Goal: Transaction & Acquisition: Book appointment/travel/reservation

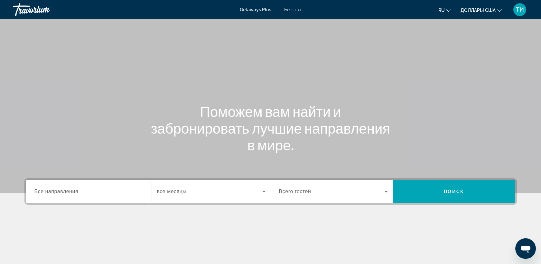
click at [293, 9] on span "Бегства" at bounding box center [292, 9] width 17 height 5
click at [38, 192] on span "Все направления" at bounding box center [56, 191] width 44 height 5
click at [38, 192] on input "Destination Все направления" at bounding box center [88, 192] width 109 height 8
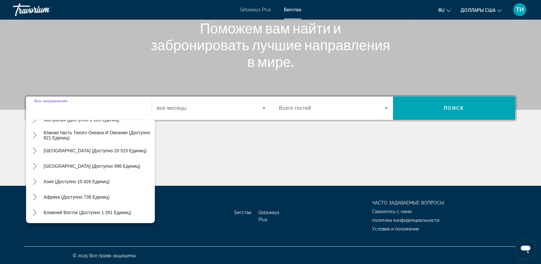
scroll to position [69, 0]
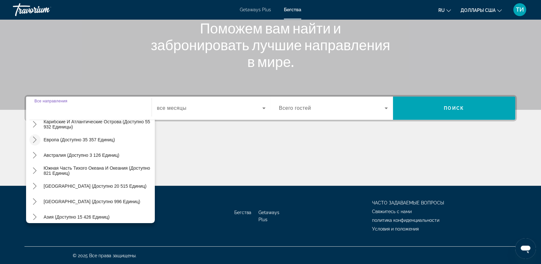
click at [35, 140] on icon "Переключить подменю «Европа» (доступно 35 357 единиц)" at bounding box center [35, 139] width 4 height 6
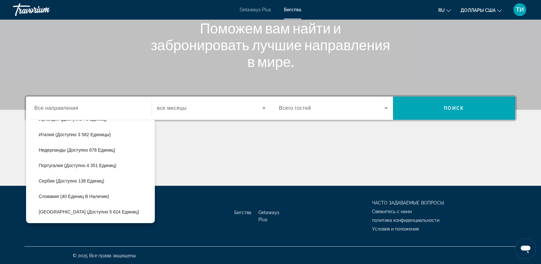
scroll to position [295, 0]
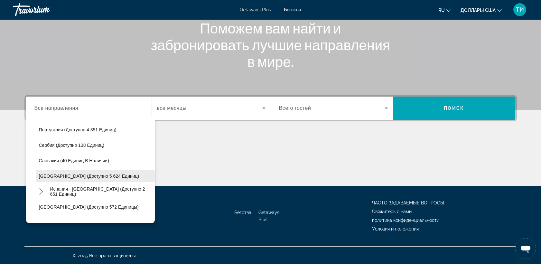
click at [55, 175] on span "[GEOGRAPHIC_DATA] (доступно 5 624 единиц)" at bounding box center [89, 175] width 100 height 5
type input "**********"
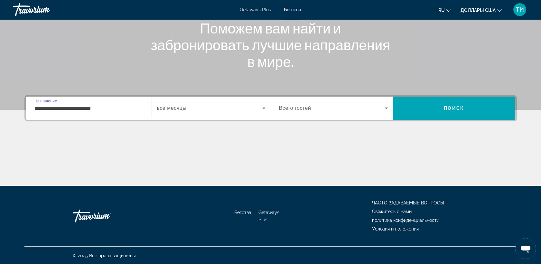
click at [386, 107] on icon "Виджет поиска" at bounding box center [386, 108] width 3 height 2
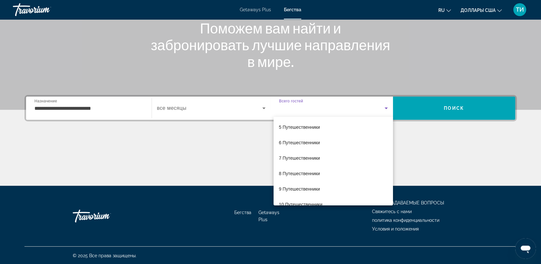
scroll to position [0, 0]
click at [404, 130] on div at bounding box center [270, 132] width 541 height 264
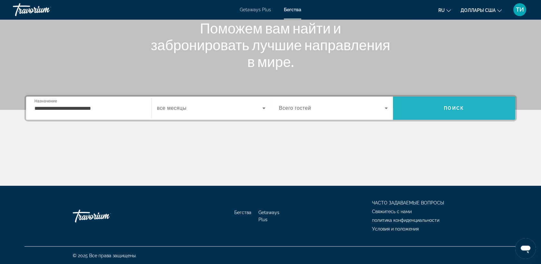
click at [452, 106] on span "Поиск" at bounding box center [454, 108] width 20 height 5
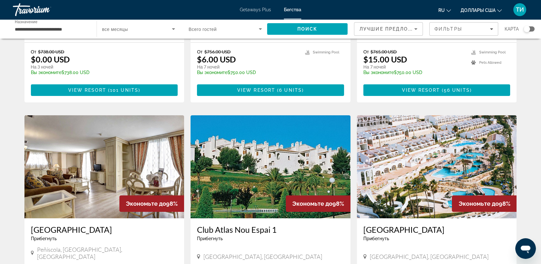
scroll to position [429, 0]
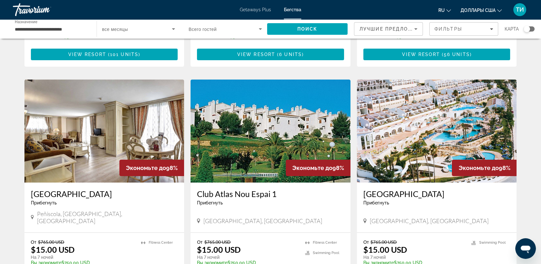
click at [102, 132] on img "Основное содержание" at bounding box center [104, 130] width 160 height 103
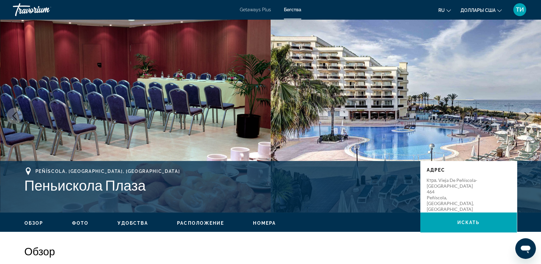
click at [527, 115] on icon "Следующее изображение" at bounding box center [527, 116] width 4 height 8
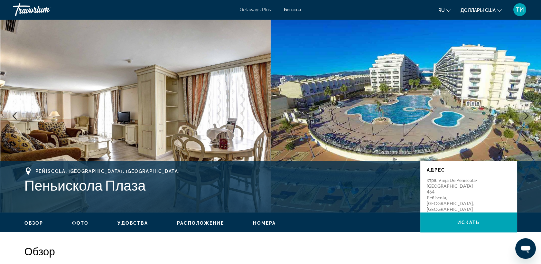
click at [527, 115] on icon "Следующее изображение" at bounding box center [527, 116] width 4 height 8
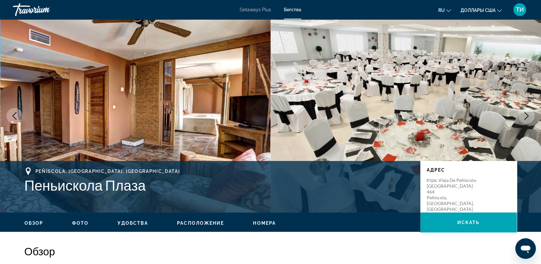
click at [527, 115] on icon "Следующее изображение" at bounding box center [527, 116] width 4 height 8
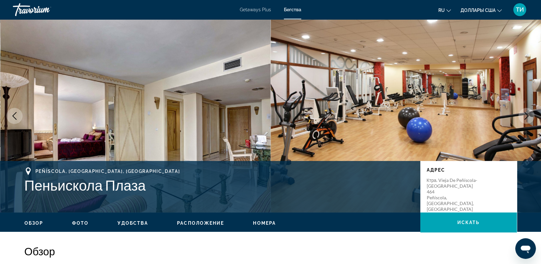
click at [527, 115] on icon "Следующее изображение" at bounding box center [527, 116] width 4 height 8
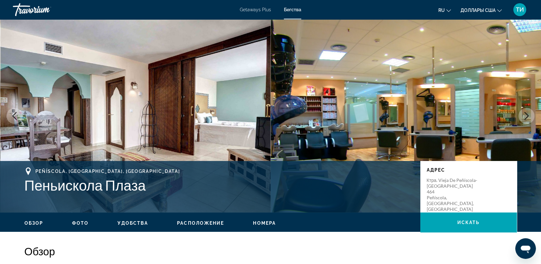
click at [526, 115] on icon "Следующее изображение" at bounding box center [527, 116] width 8 height 8
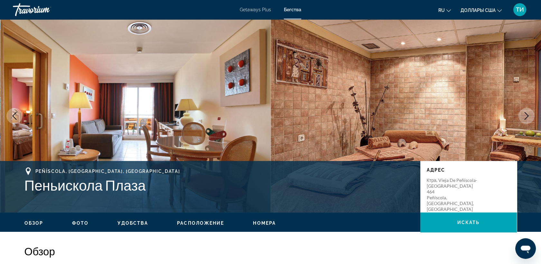
click at [527, 115] on icon "Следующее изображение" at bounding box center [527, 116] width 4 height 8
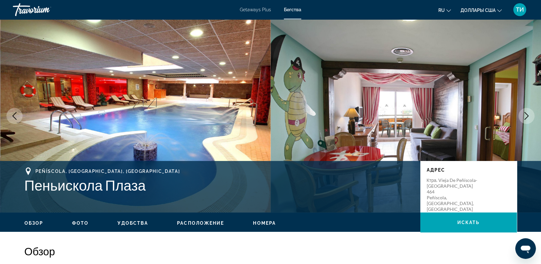
click at [527, 115] on icon "Следующее изображение" at bounding box center [527, 116] width 4 height 8
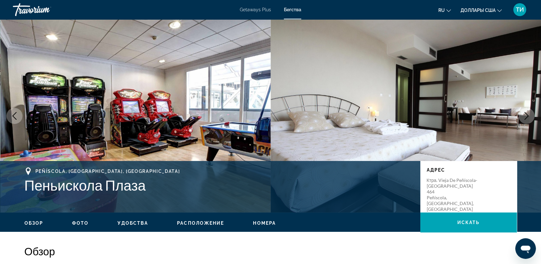
click at [527, 115] on icon "Следующее изображение" at bounding box center [527, 116] width 4 height 8
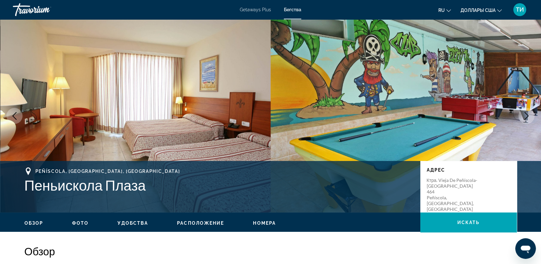
click at [527, 115] on icon "Следующее изображение" at bounding box center [527, 116] width 4 height 8
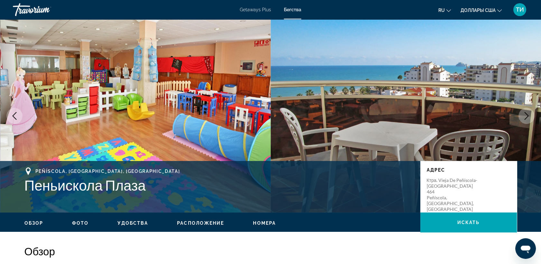
click at [526, 117] on icon "Следующее изображение" at bounding box center [527, 116] width 8 height 8
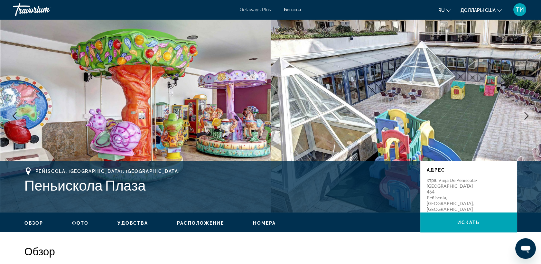
click at [526, 116] on icon "Следующее изображение" at bounding box center [527, 116] width 8 height 8
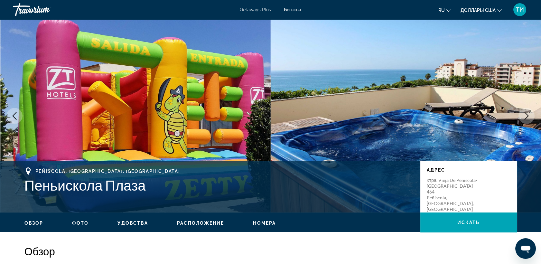
click at [526, 116] on icon "Следующее изображение" at bounding box center [527, 116] width 8 height 8
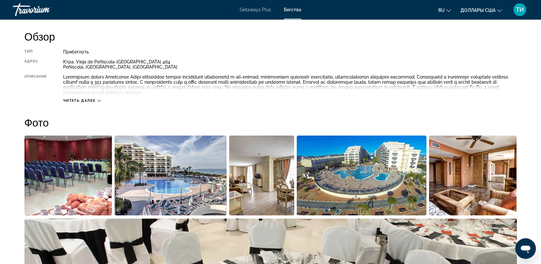
scroll to position [214, 0]
click at [98, 99] on icon "Основное содержание" at bounding box center [100, 101] width 4 height 4
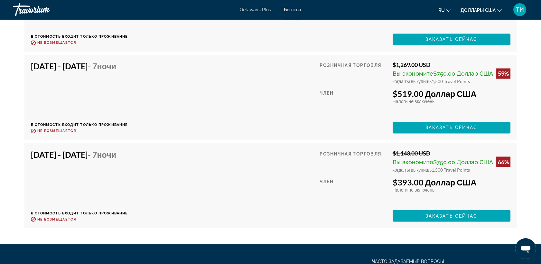
scroll to position [2288, 0]
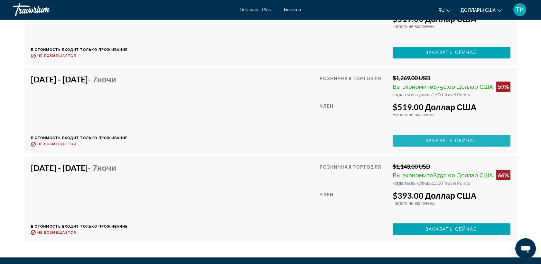
click at [443, 139] on span "Заказать сейчас" at bounding box center [451, 140] width 52 height 5
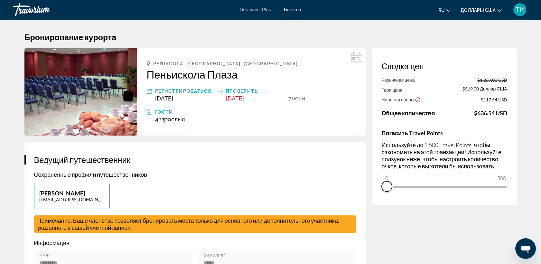
drag, startPoint x: 501, startPoint y: 196, endPoint x: 378, endPoint y: 213, distance: 123.4
drag, startPoint x: 388, startPoint y: 179, endPoint x: 407, endPoint y: 188, distance: 21.9
click at [407, 188] on span "ngx-слайдер" at bounding box center [407, 186] width 10 height 10
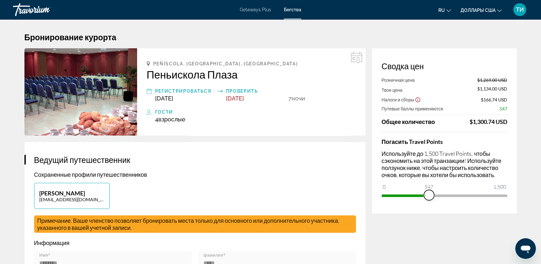
drag, startPoint x: 408, startPoint y: 195, endPoint x: 429, endPoint y: 197, distance: 21.0
click at [429, 197] on span "ngx-слайдер" at bounding box center [429, 195] width 10 height 10
drag, startPoint x: 430, startPoint y: 194, endPoint x: 425, endPoint y: 198, distance: 6.0
click at [425, 198] on span "ngx-слайдер" at bounding box center [425, 195] width 10 height 10
drag, startPoint x: 428, startPoint y: 196, endPoint x: 524, endPoint y: 192, distance: 95.7
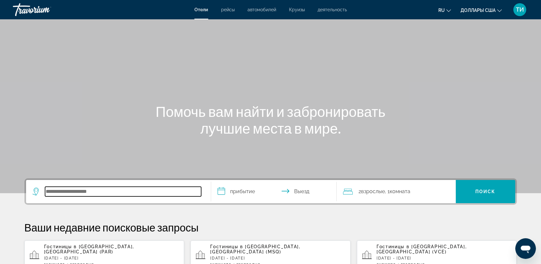
click at [53, 192] on input "Поиск направления от отеля" at bounding box center [123, 192] width 156 height 10
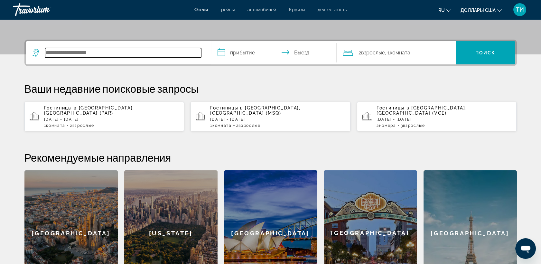
scroll to position [121, 0]
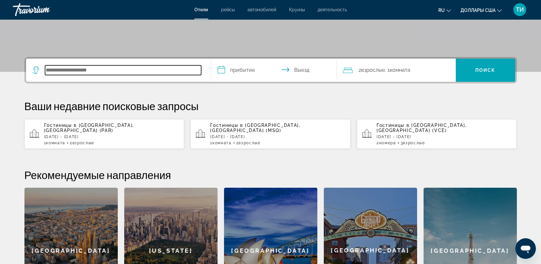
click at [49, 69] on input "Поиск направления от отеля" at bounding box center [123, 70] width 156 height 10
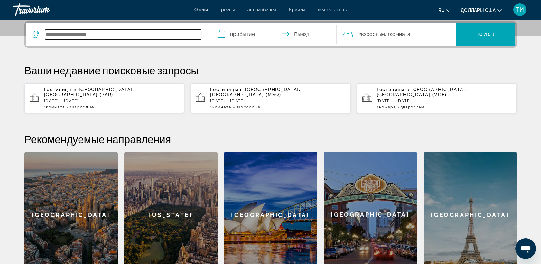
type input "*"
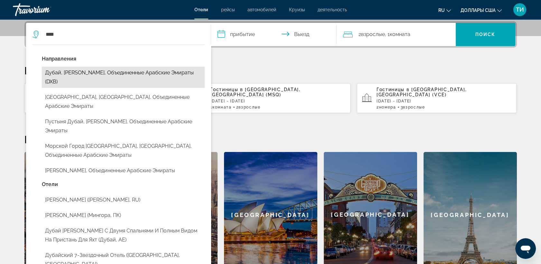
click at [85, 73] on button "Дубай, Эмират Дубай, Объединенные Арабские Эмираты (DXB)" at bounding box center [123, 77] width 163 height 21
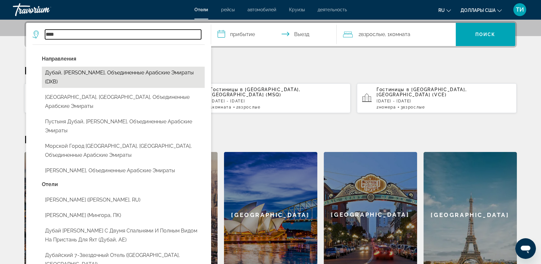
type input "**********"
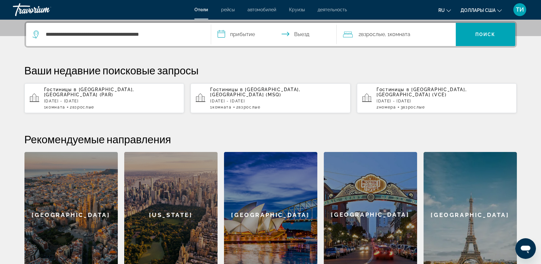
click at [242, 34] on input "**********" at bounding box center [275, 35] width 128 height 25
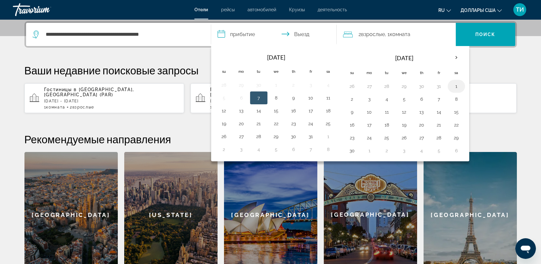
click at [457, 86] on button "1" at bounding box center [456, 86] width 10 height 9
click at [455, 86] on button "1" at bounding box center [456, 86] width 10 height 9
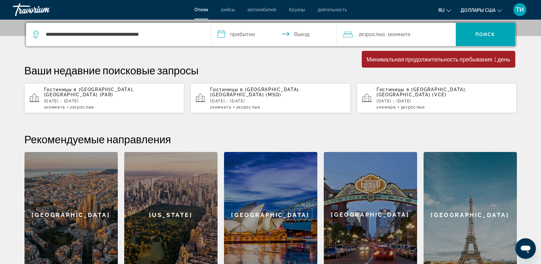
click at [245, 34] on input "**********" at bounding box center [275, 35] width 128 height 25
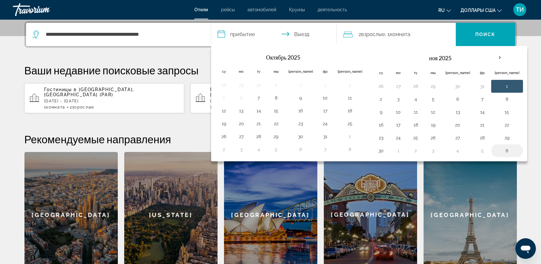
click at [495, 151] on button "6" at bounding box center [507, 150] width 25 height 9
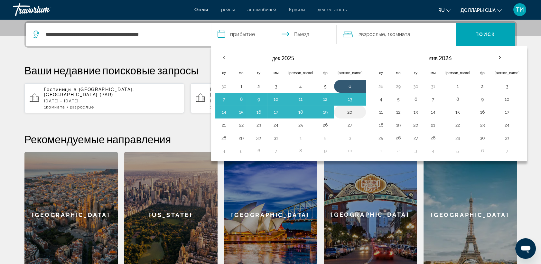
click at [338, 111] on button "20" at bounding box center [350, 111] width 25 height 9
type input "**********"
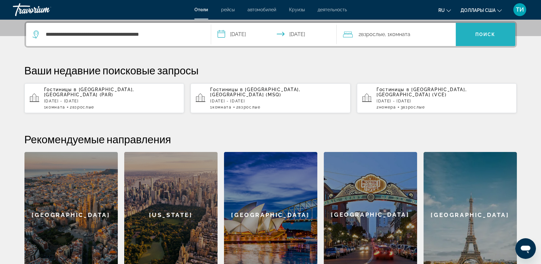
click at [482, 33] on span "Поиск" at bounding box center [485, 34] width 20 height 5
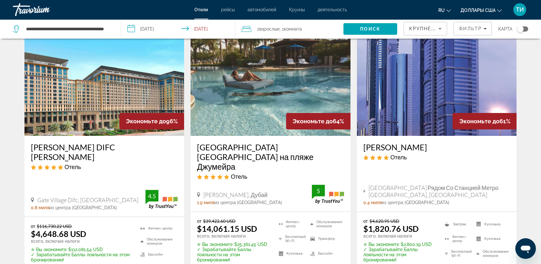
scroll to position [71, 0]
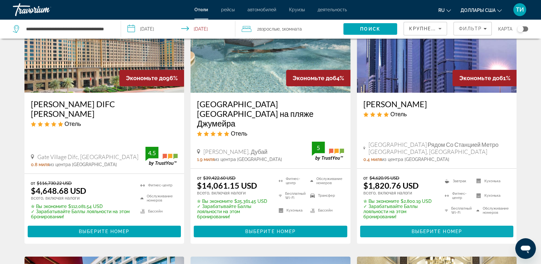
click at [428, 229] on span "Выберите номер" at bounding box center [436, 231] width 51 height 5
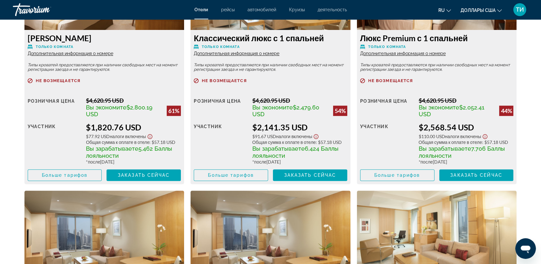
scroll to position [965, 0]
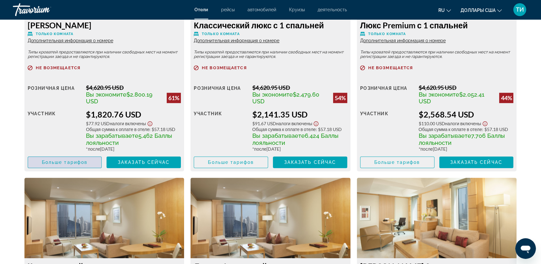
click at [74, 164] on span "Больше тарифов" at bounding box center [65, 162] width 46 height 5
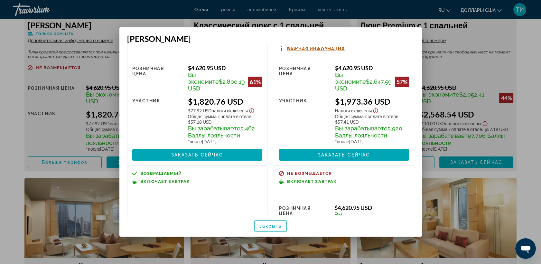
scroll to position [0, 0]
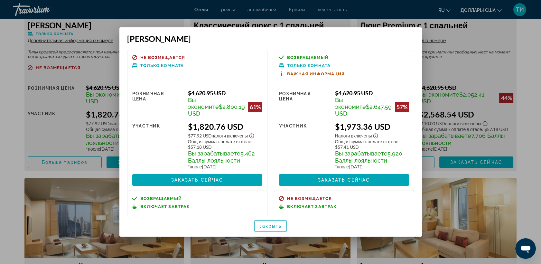
click at [438, 174] on div at bounding box center [270, 132] width 541 height 264
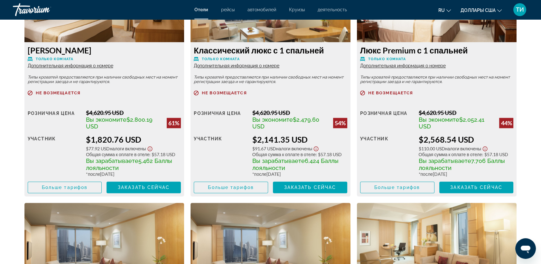
scroll to position [965, 0]
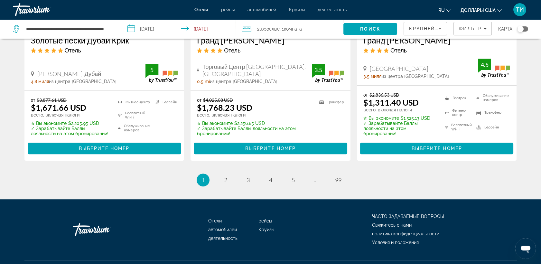
scroll to position [922, 0]
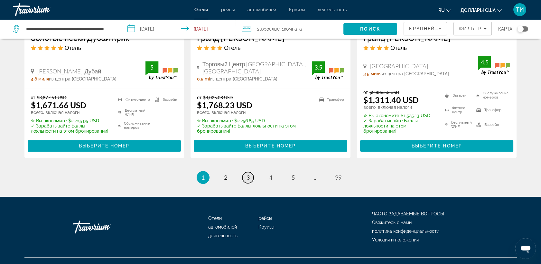
click at [250, 172] on link "страница 3" at bounding box center [247, 177] width 11 height 11
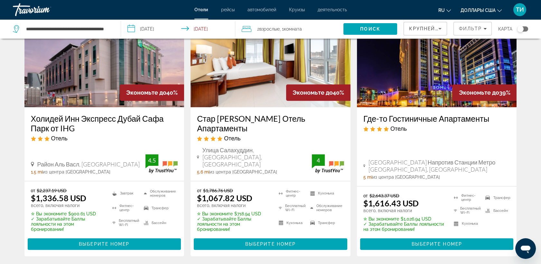
scroll to position [572, 0]
